Goal: Find specific page/section: Find specific page/section

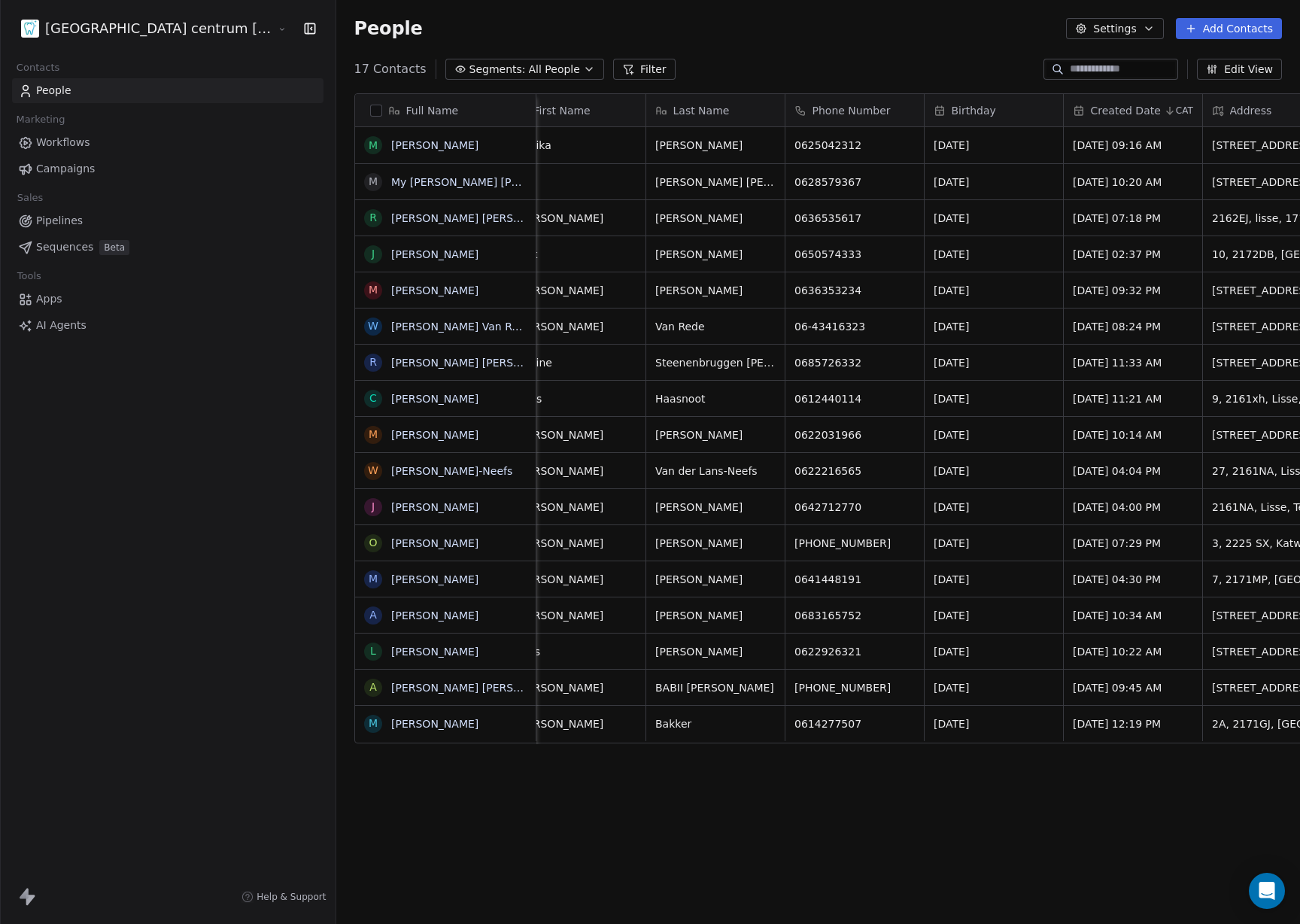
scroll to position [0, 480]
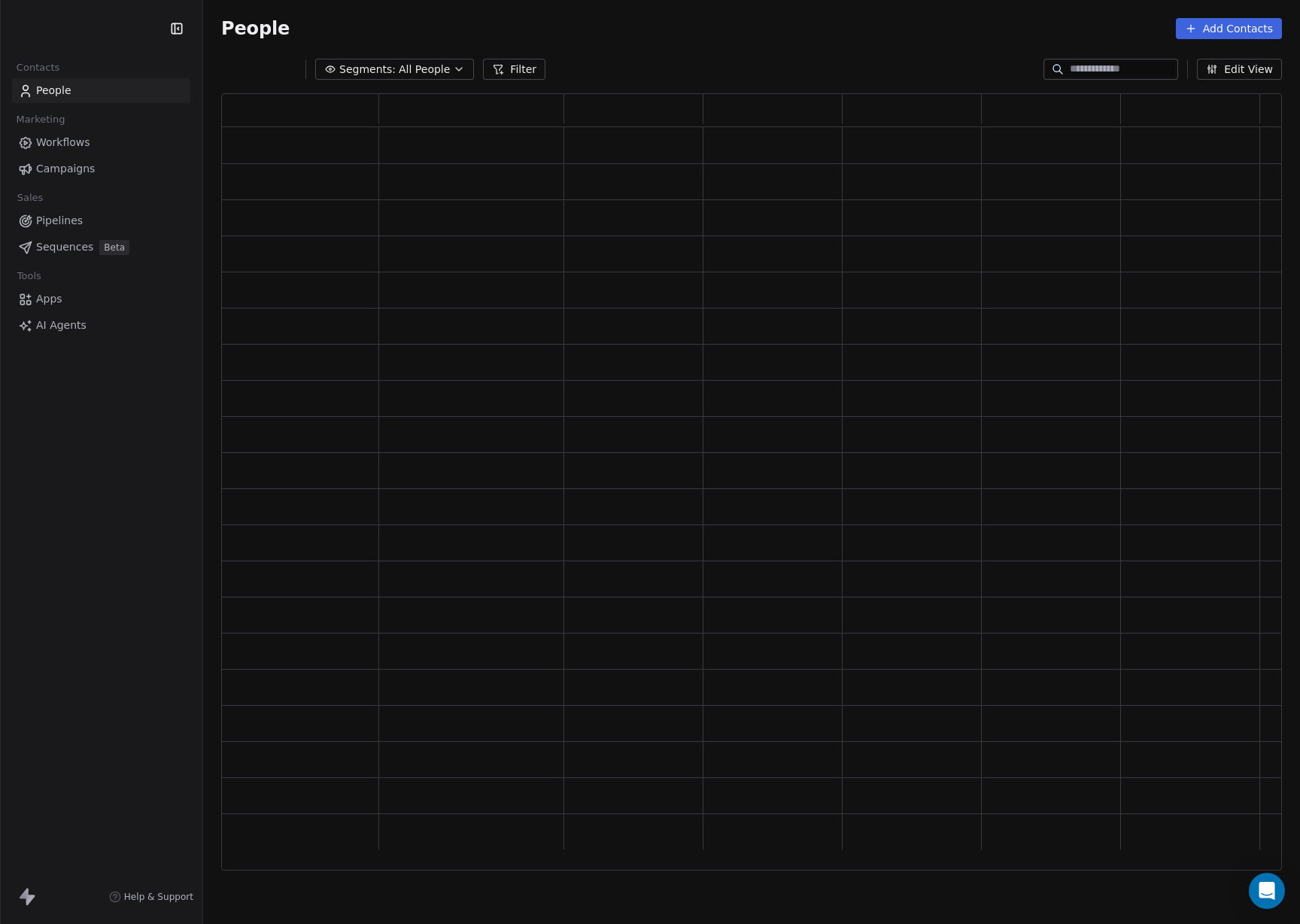
scroll to position [777, 1061]
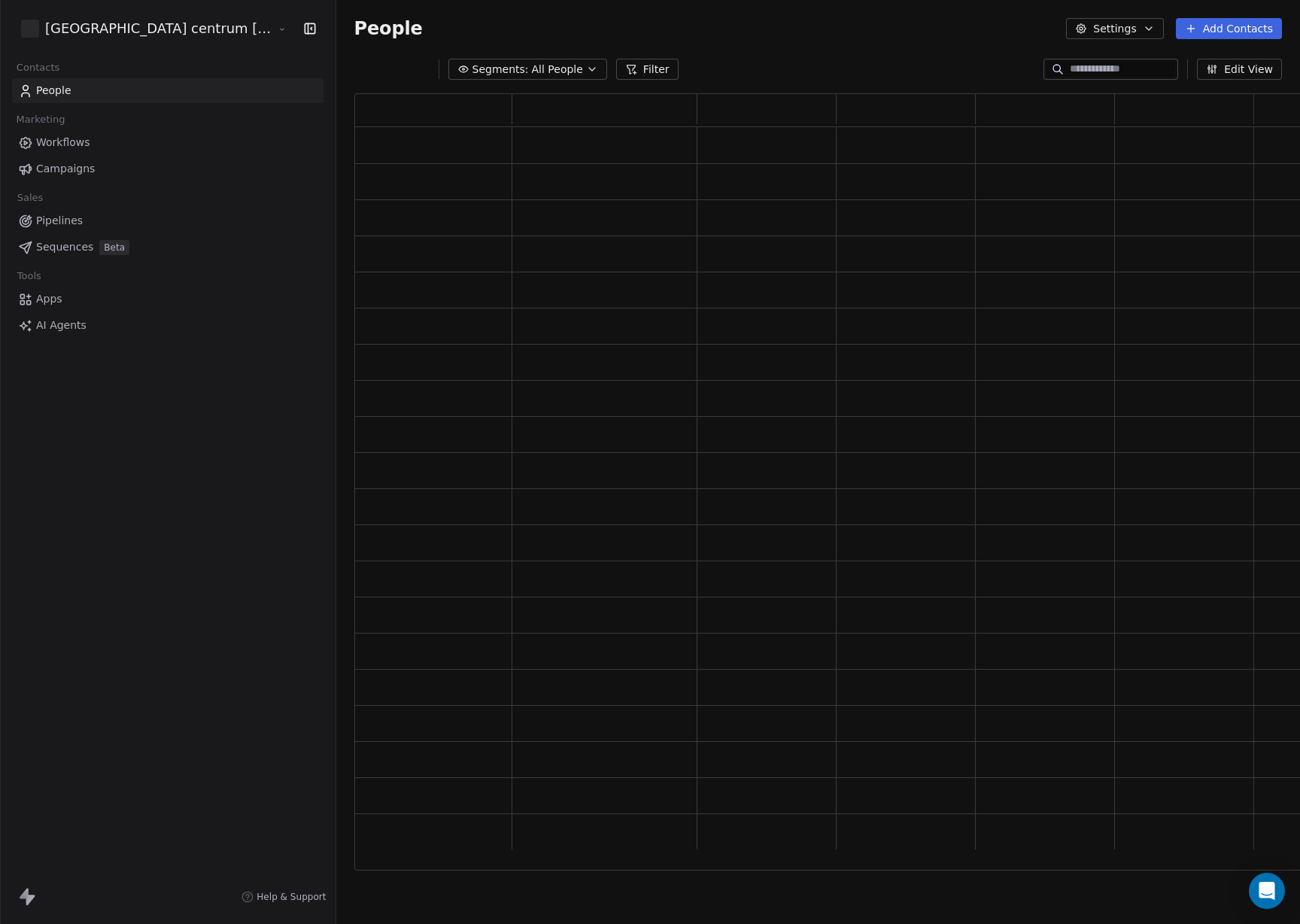
click at [157, 31] on html "Tandheelkundig centrum [GEOGRAPHIC_DATA] Contacts People Marketing Workflows Ca…" at bounding box center [650, 462] width 1300 height 924
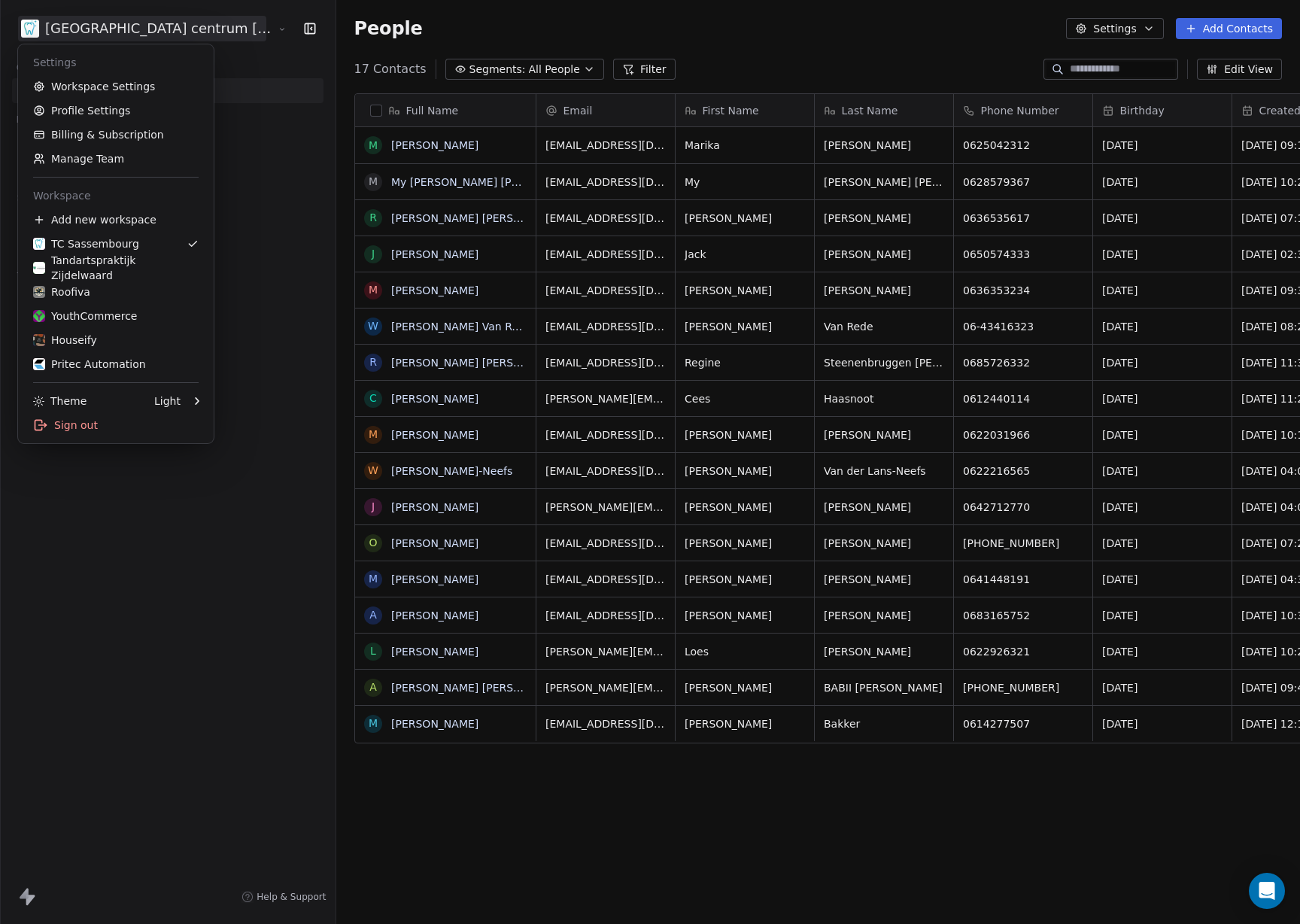
scroll to position [813, 1028]
click at [114, 360] on div "Pritec Automation" at bounding box center [90, 364] width 113 height 15
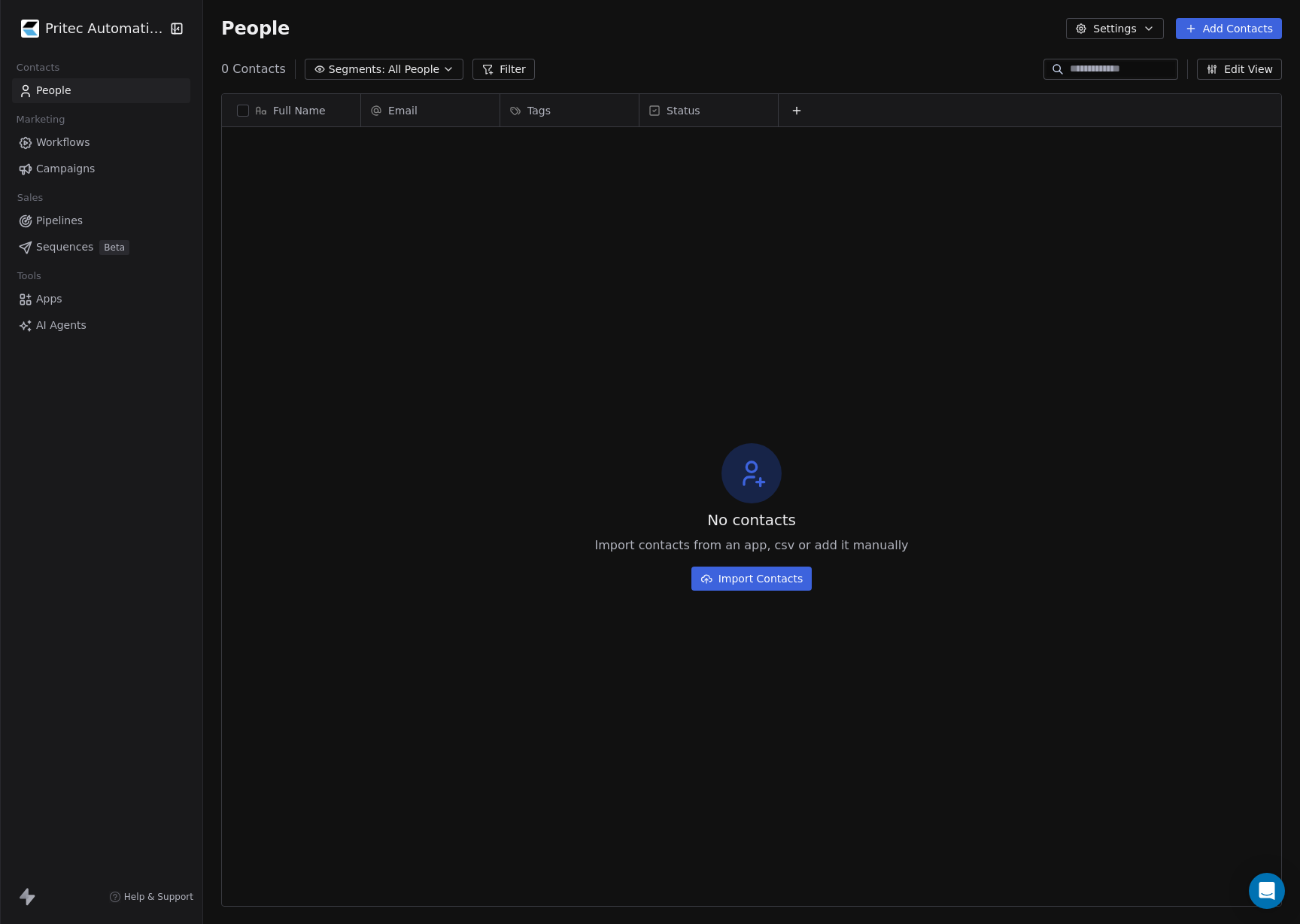
scroll to position [813, 1097]
